Goal: Use online tool/utility: Utilize a website feature to perform a specific function

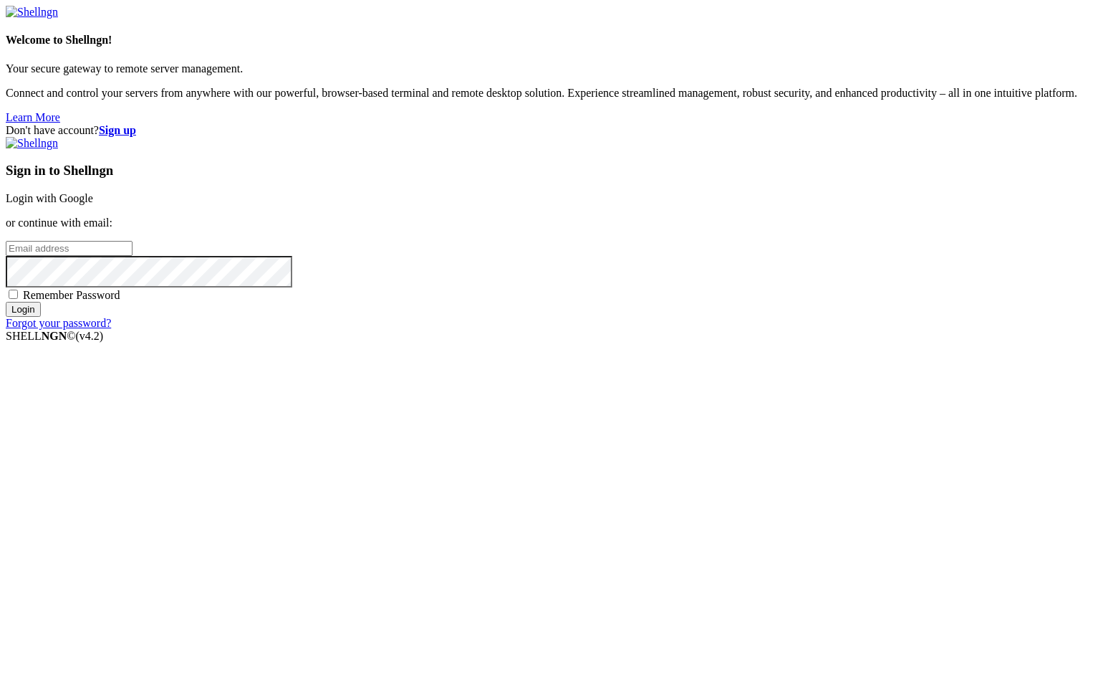
type input "root"
click at [93, 204] on link "Login with Google" at bounding box center [49, 198] width 87 height 12
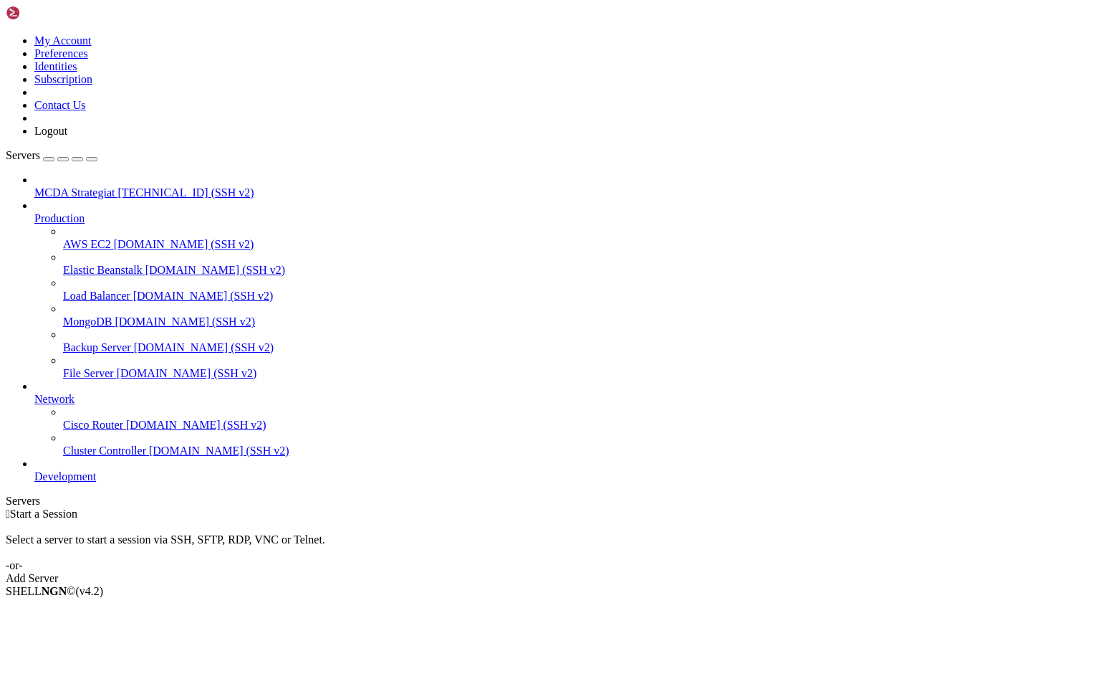
click at [118, 186] on span "[TECHNICAL_ID] (SSH v2)" at bounding box center [186, 192] width 136 height 12
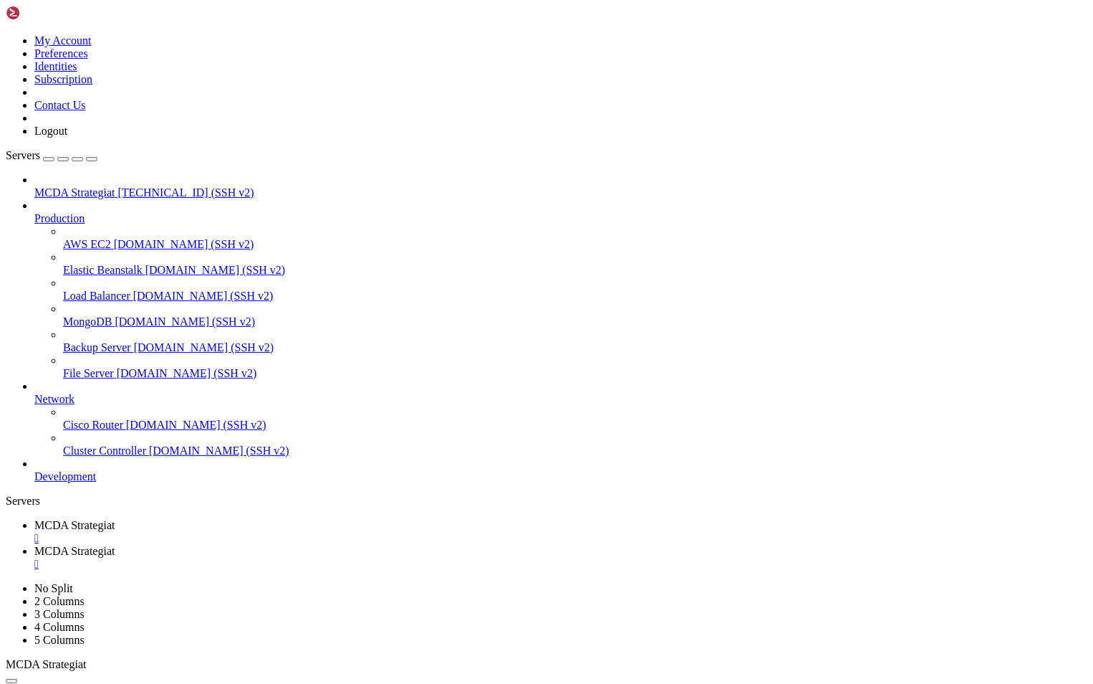
type input "/root/ft_userdata/user_data/strategies"
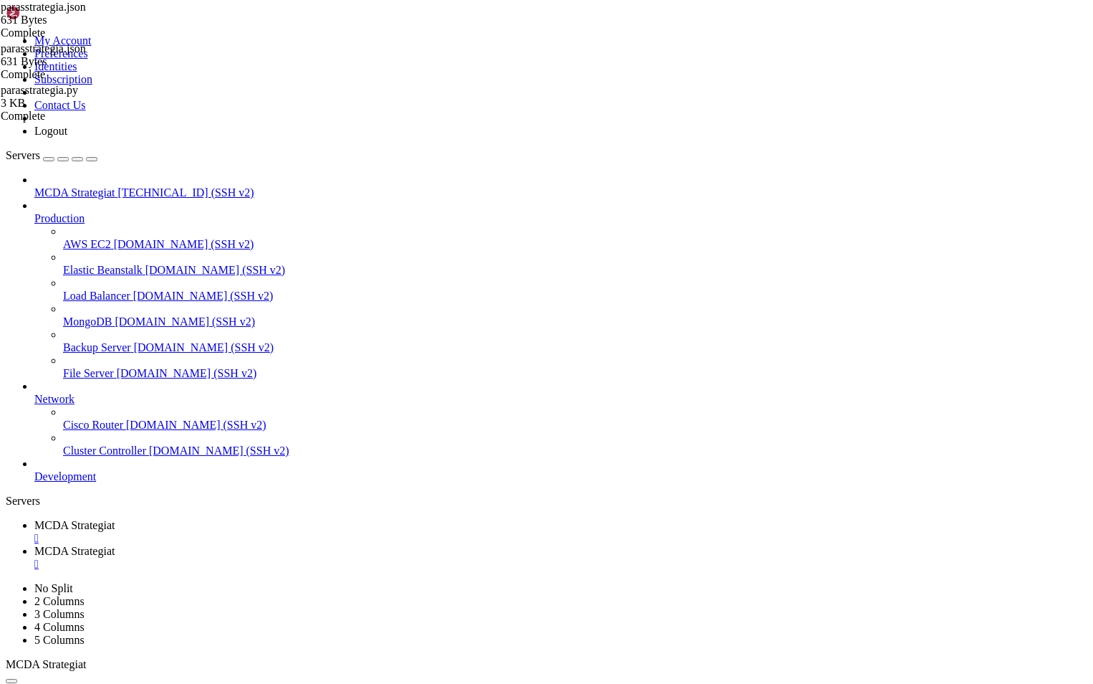
type textarea "S"
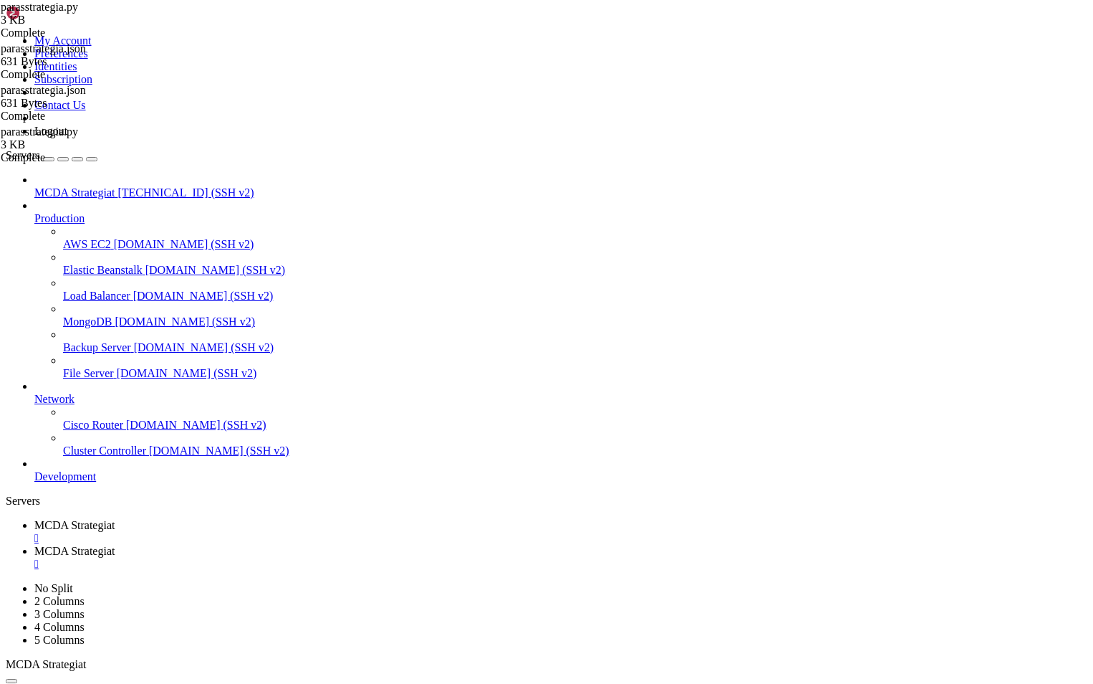
scroll to position [0, 2]
type textarea """""
type textarea "startup_candle_count = 50 # Tarvitaan vähintään pitkän EMA:n laskentaan"
type textarea "minimal_roi = {"0": 10_000} # Käytännössä pois päältä"
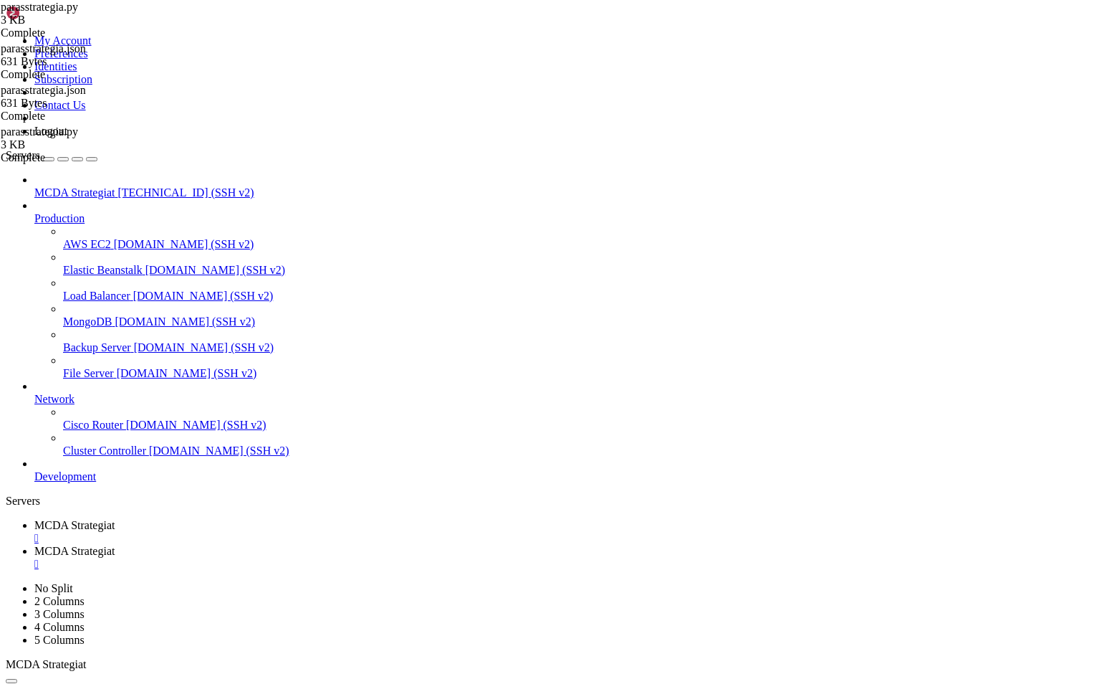
scroll to position [0, 9]
type textarea "minimal_roi = {"0.01": 10_000} # Käytännössä pois päältä"
type textarea "minimal_roi = {"": 10_000} # Käytännössä pois päältä"
type textarea "stoploss = -1.0 # Ei käytössä"
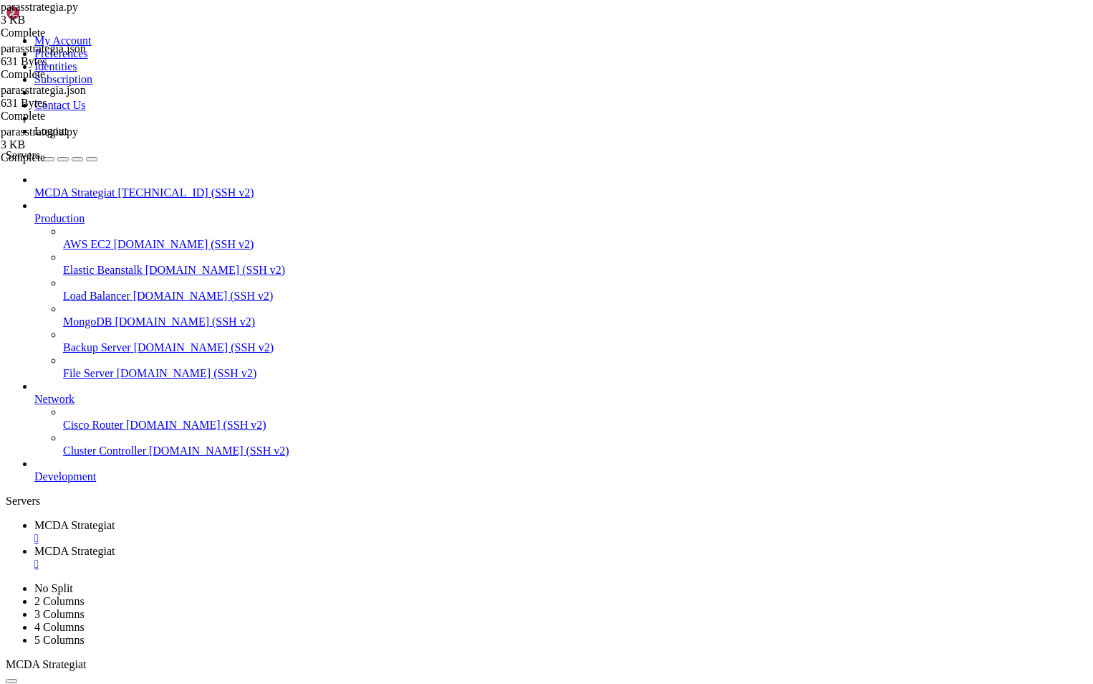
type textarea "startup_candle_count = 50 # Tarvitaan vähintään pitkän EMA:n laskentaan"
type textarea "minimal_roi = {"": 10_000} # Käytännössä pois päältä"
type textarea "dataframe["ema50"] = ta.EMA(dataframe, timeperiod=50)"
type textarea "# MACD"
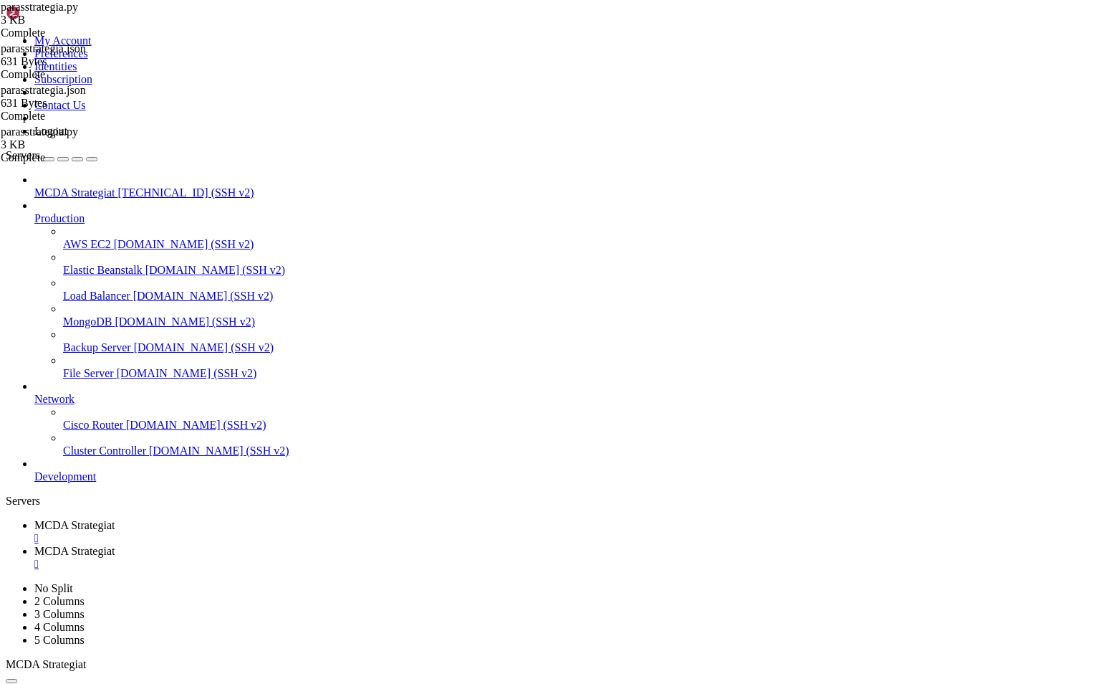
type textarea "dataframe["ema50"] = ta.EMA(dataframe, timeperiod=50)"
type textarea "dataframe["macdhist"] = dataframe["macd"] - dataframe["macdsignal"]"
type textarea "return dataframe"
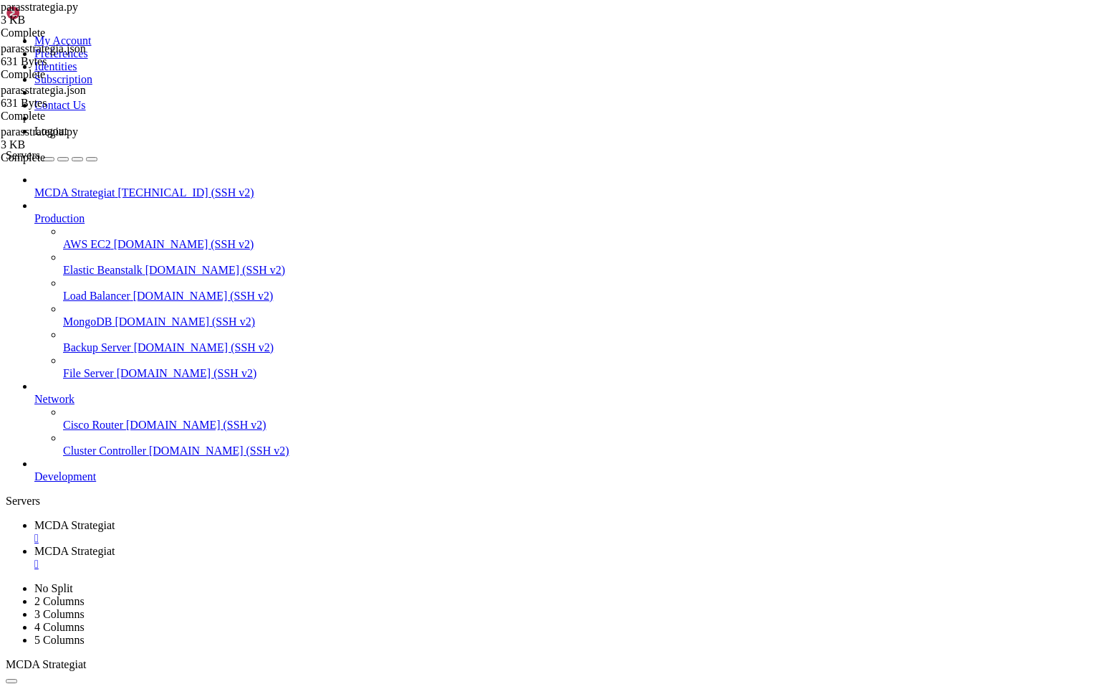
type textarea "dataframe["macdhist"] = dataframe["macd"] - dataframe["macdsignal"]"
type textarea "return dataframe"
type textarea "return None"
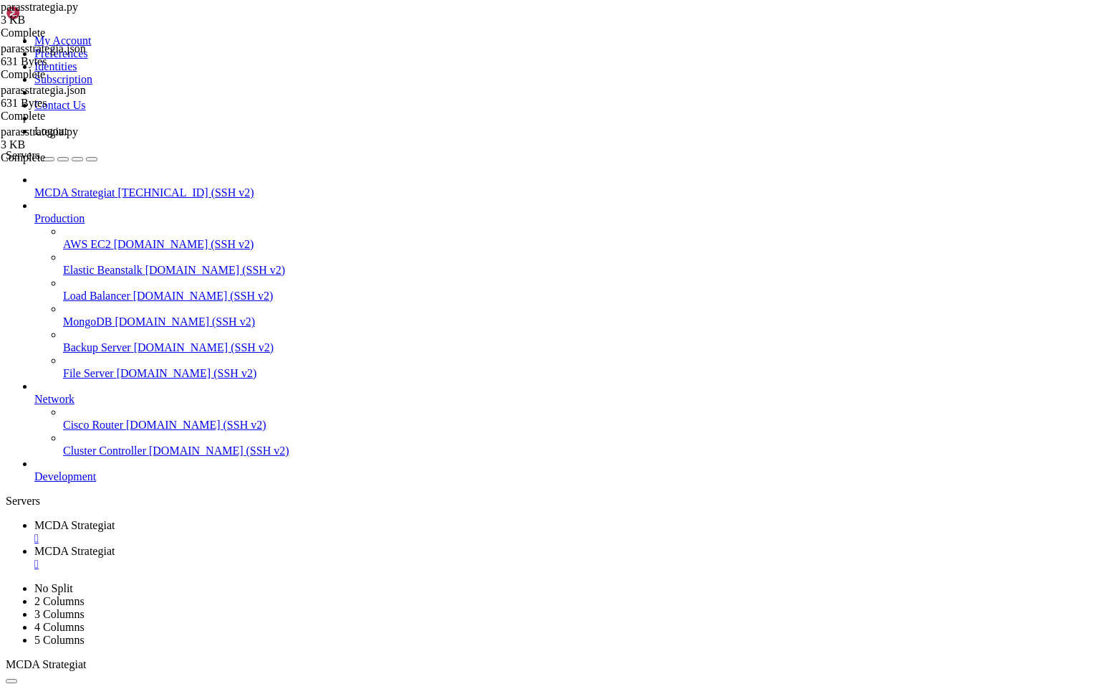
type textarea "prev = dataframe.iloc[-2]"
type textarea "return None"
type textarea "return "ema_macd_sell""
type textarea "return None"
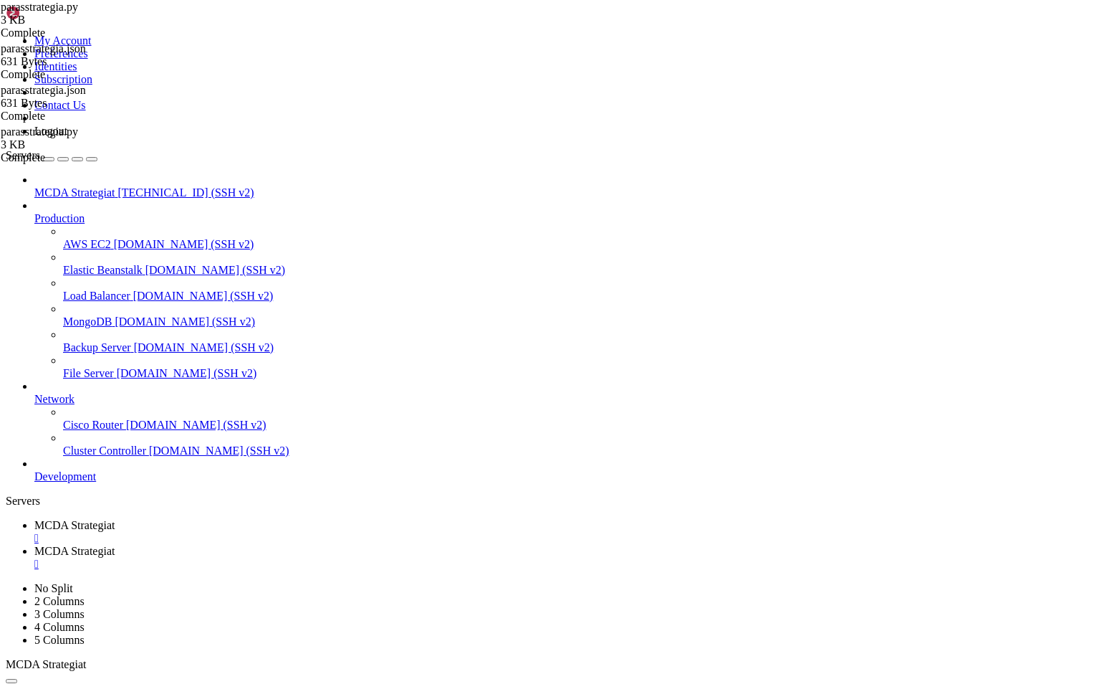
type textarea "pair: str,"
